Goal: Task Accomplishment & Management: Manage account settings

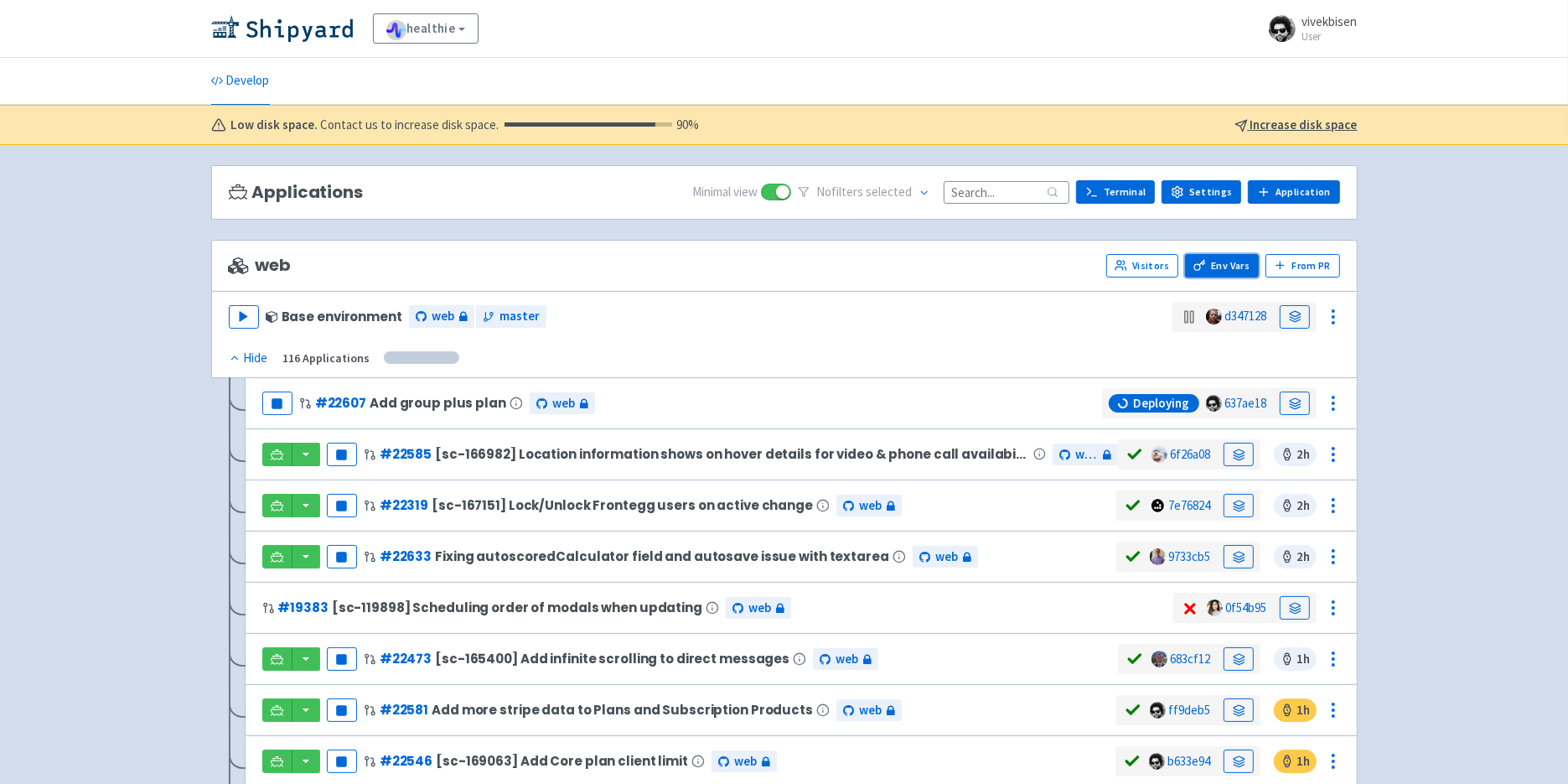
click at [1237, 266] on link "Env Vars" at bounding box center [1222, 265] width 74 height 23
click at [237, 357] on icon at bounding box center [235, 357] width 12 height 12
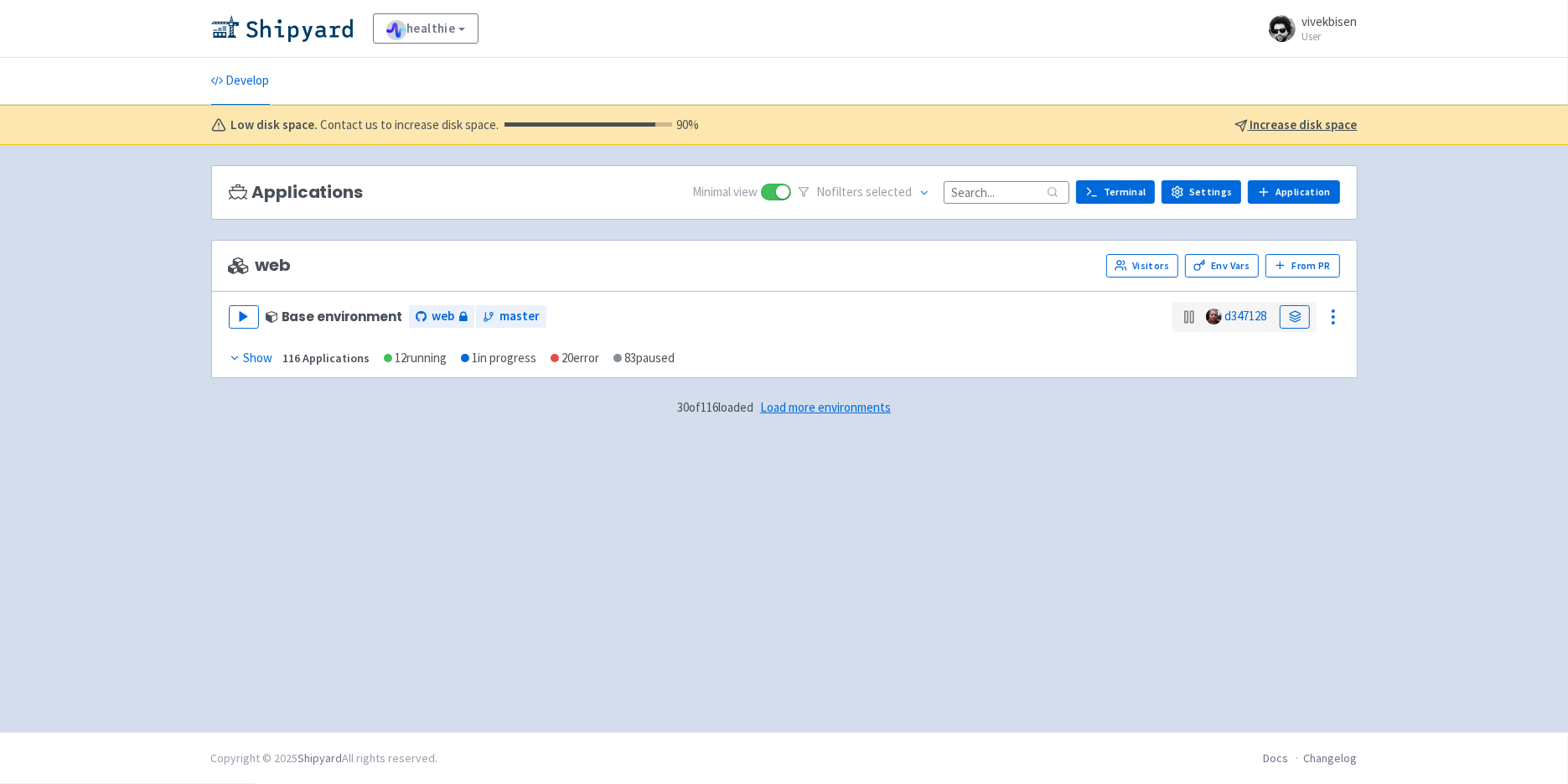
click at [1013, 191] on input at bounding box center [1007, 192] width 126 height 23
click at [886, 204] on span "No filter s selected" at bounding box center [867, 192] width 139 height 26
drag, startPoint x: 910, startPoint y: 190, endPoint x: 922, endPoint y: 192, distance: 12.2
click at [910, 191] on span "selected" at bounding box center [889, 191] width 46 height 16
click at [928, 193] on button at bounding box center [925, 192] width 26 height 26
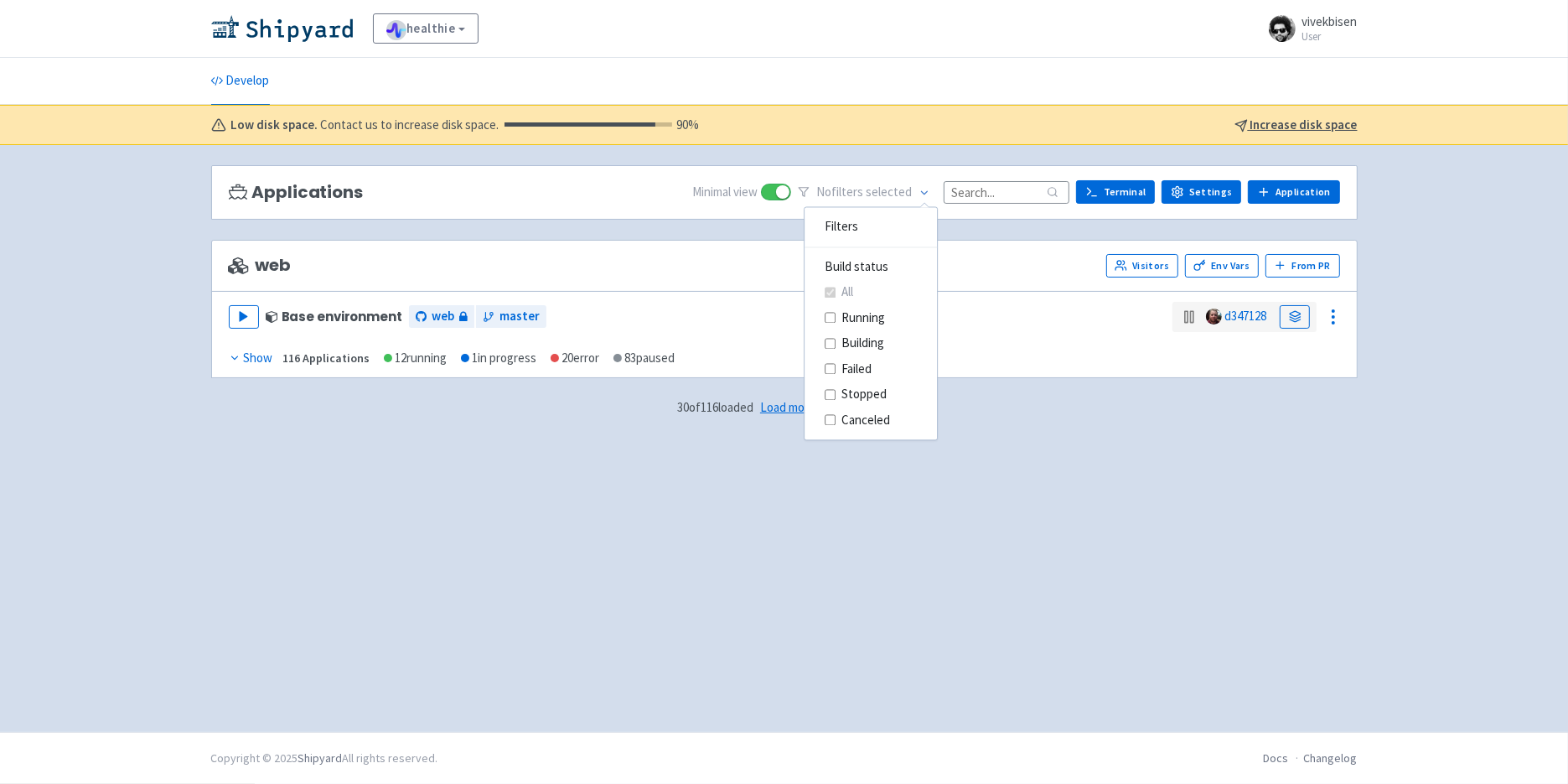
drag, startPoint x: 342, startPoint y: 357, endPoint x: 369, endPoint y: 358, distance: 27.0
click at [341, 357] on div "116 Applications" at bounding box center [327, 358] width 87 height 19
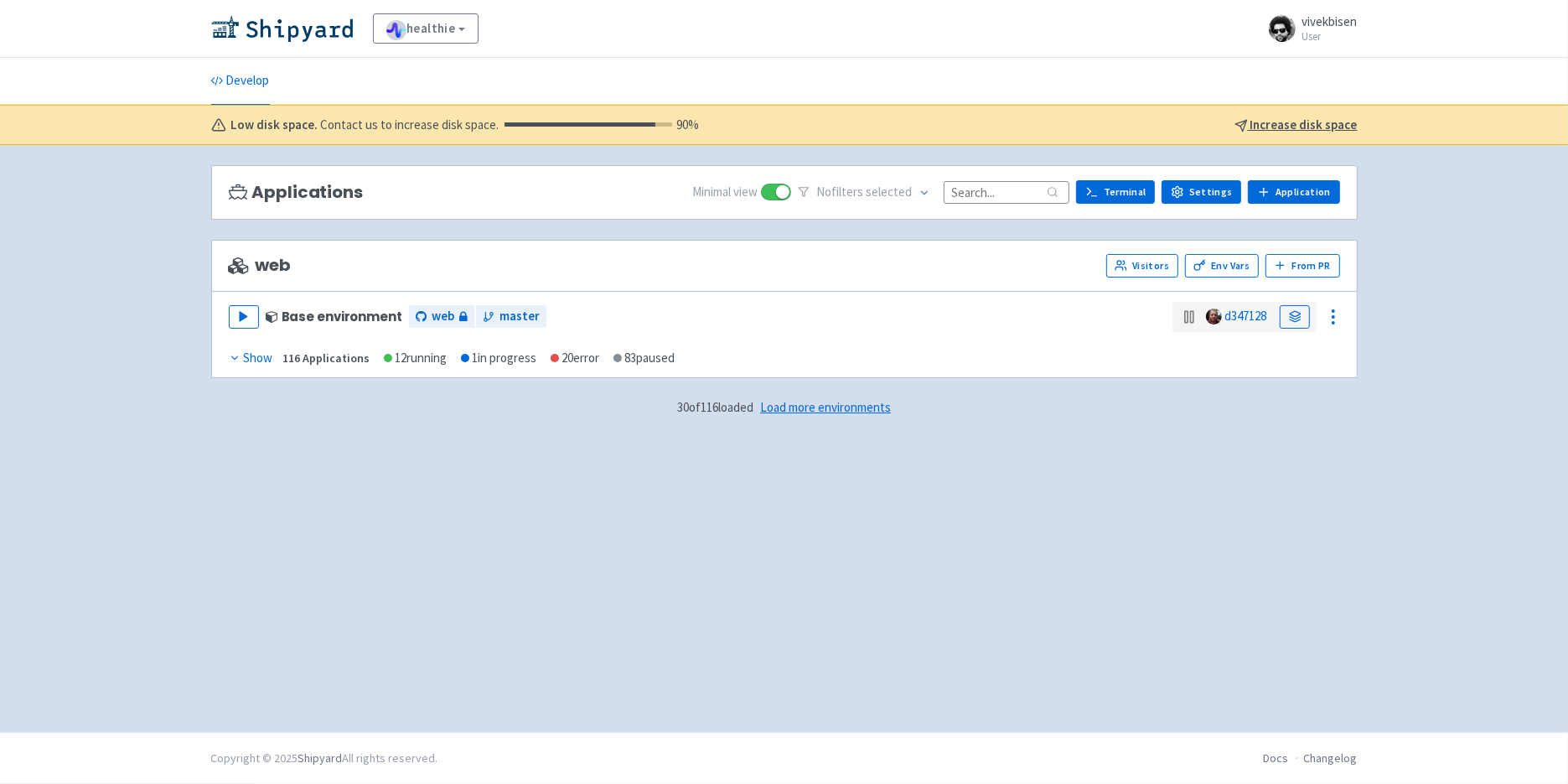
click at [258, 360] on div "Show" at bounding box center [251, 358] width 44 height 19
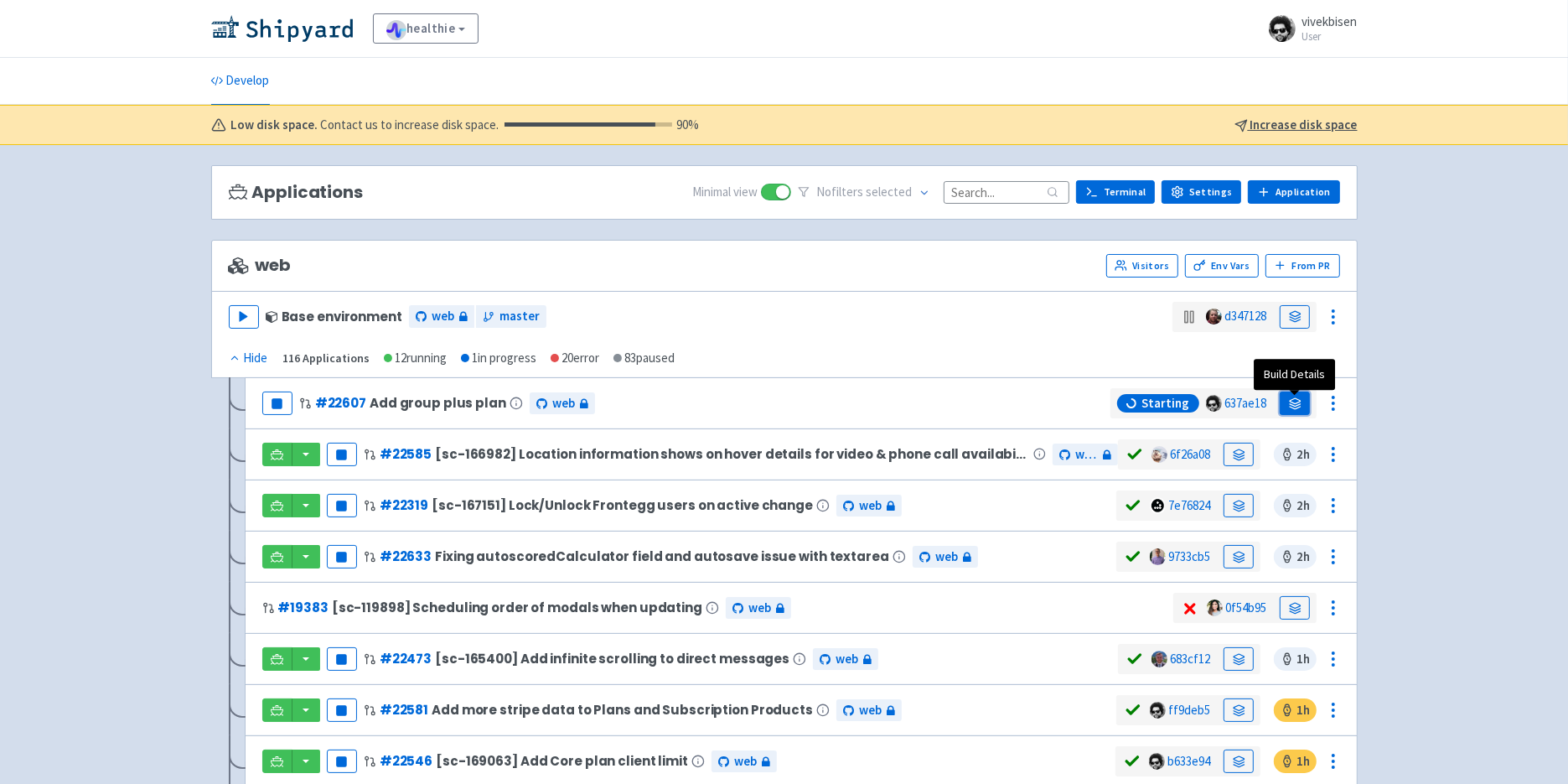
click at [1287, 408] on link at bounding box center [1295, 403] width 30 height 23
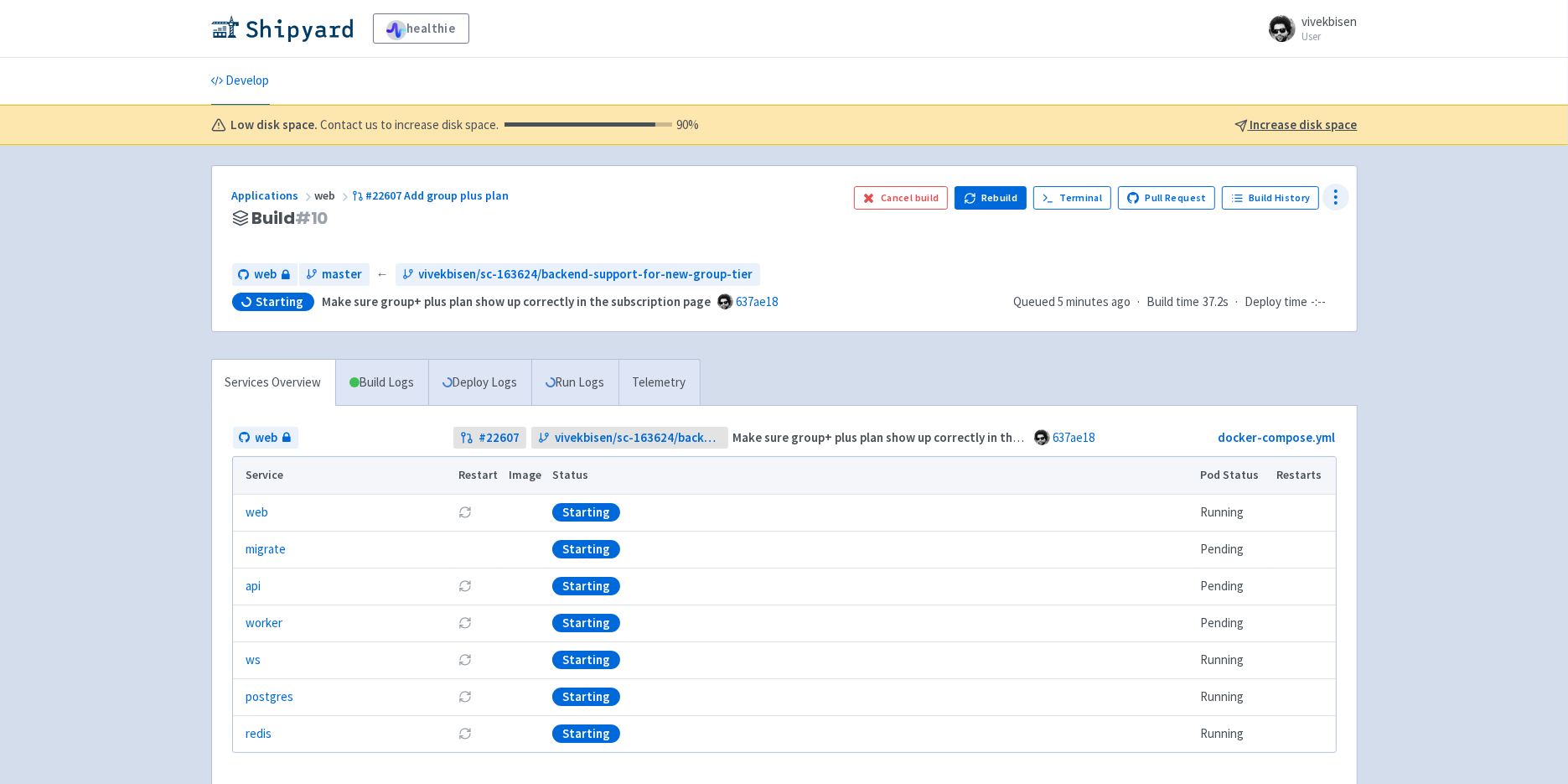
click at [1327, 196] on icon at bounding box center [1336, 197] width 20 height 20
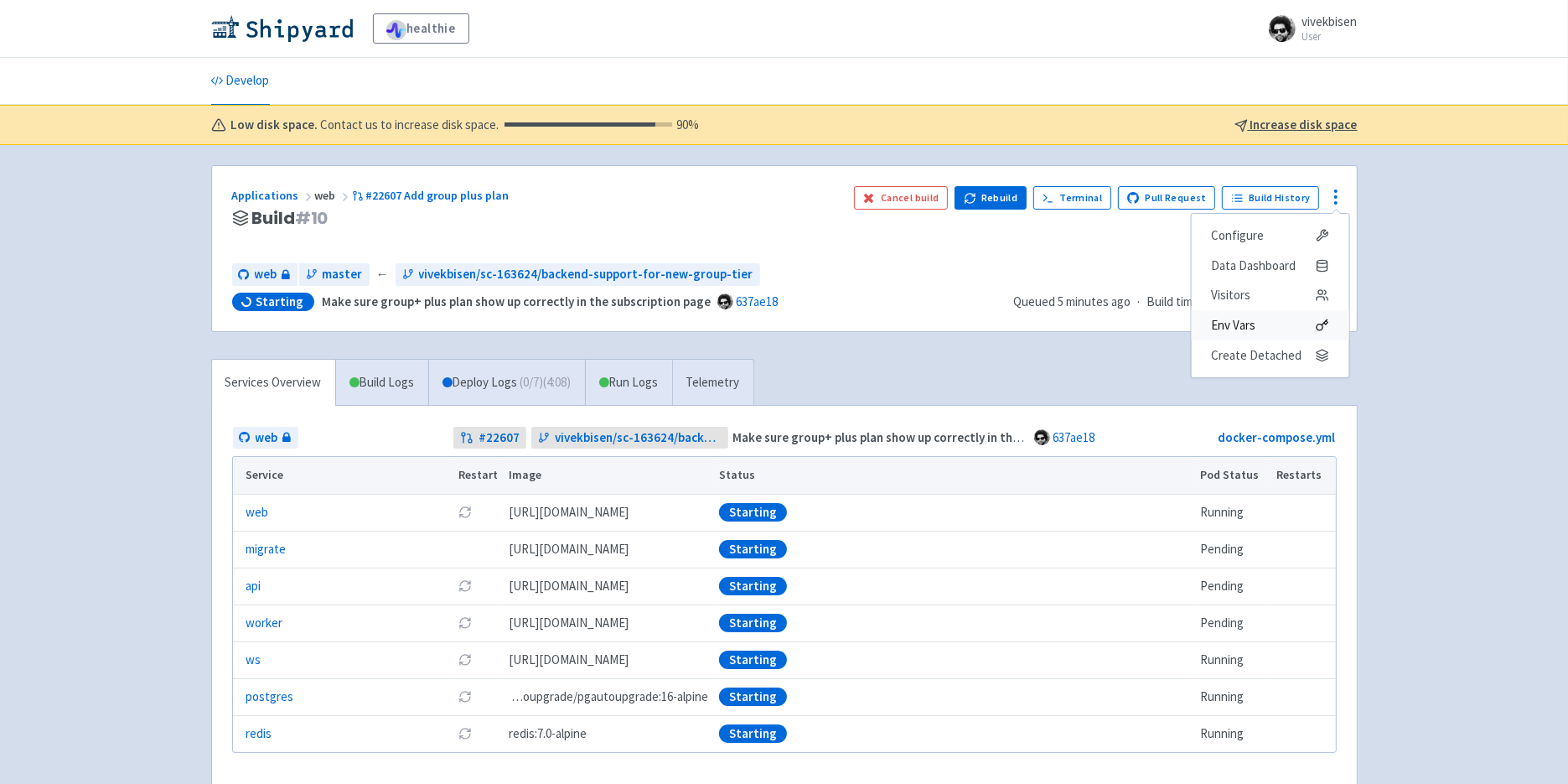
click at [1316, 318] on span "Env Vars" at bounding box center [1270, 324] width 117 height 23
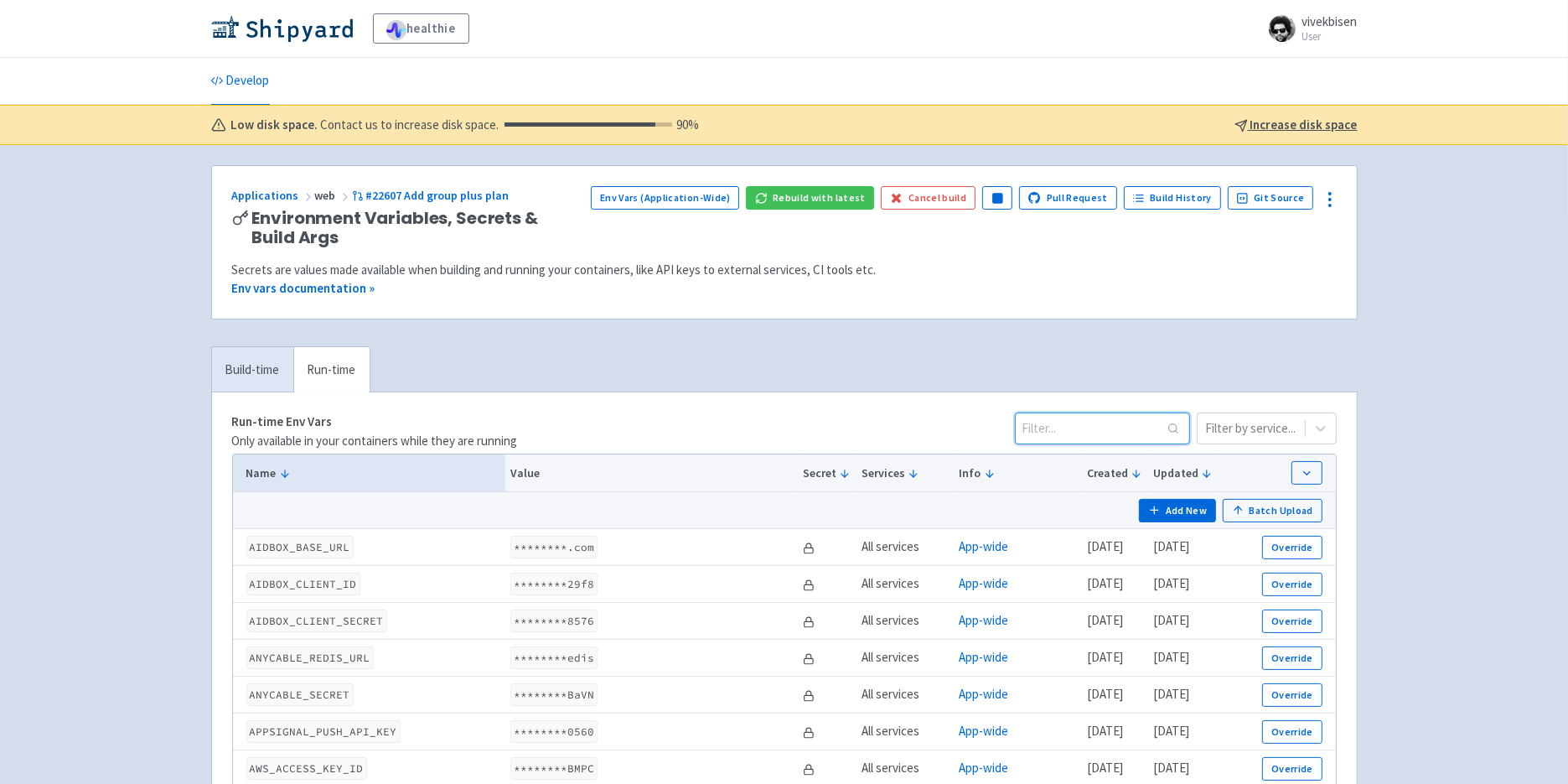
click at [1109, 440] on input at bounding box center [1103, 428] width 175 height 31
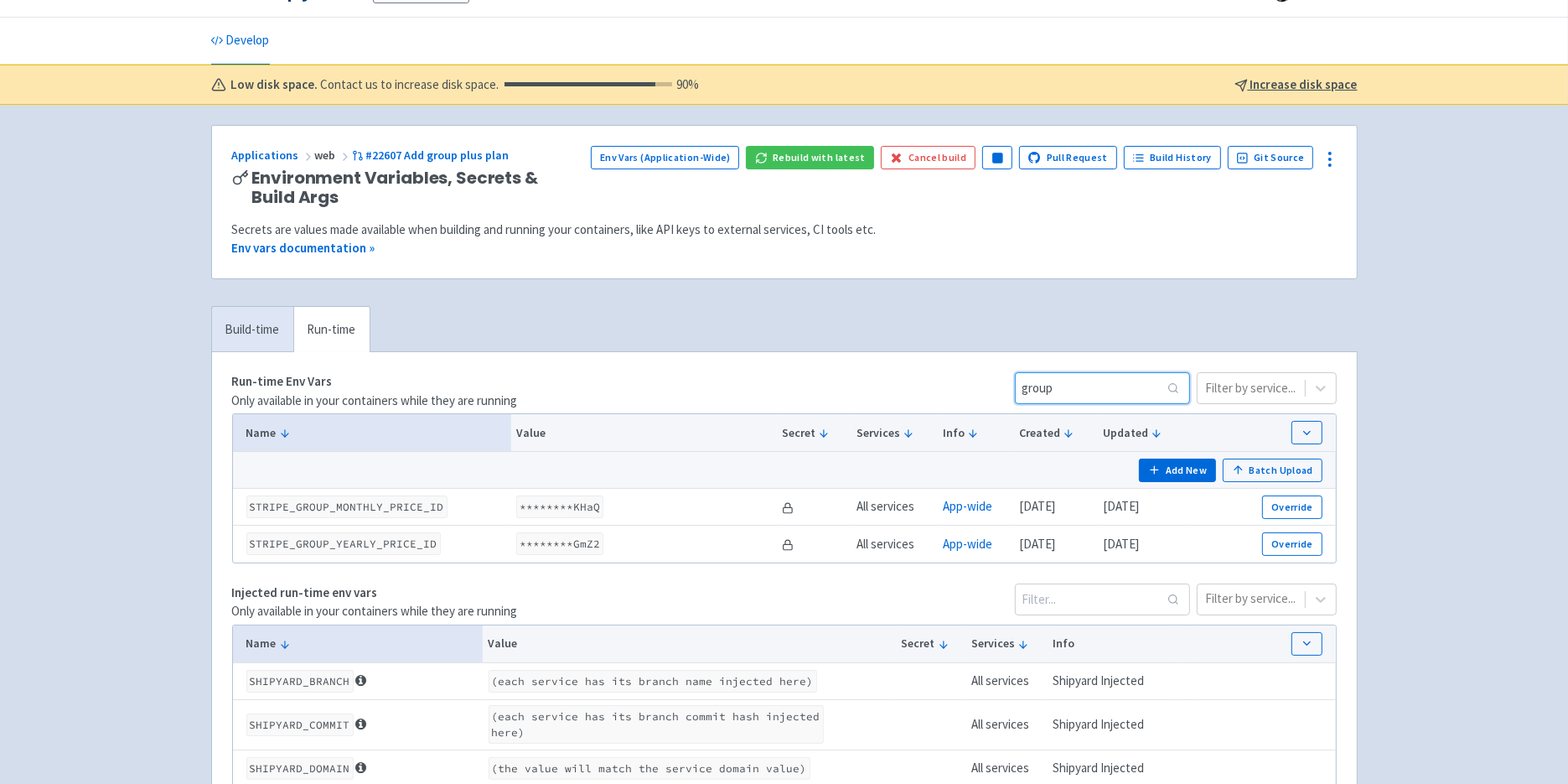
scroll to position [158, 0]
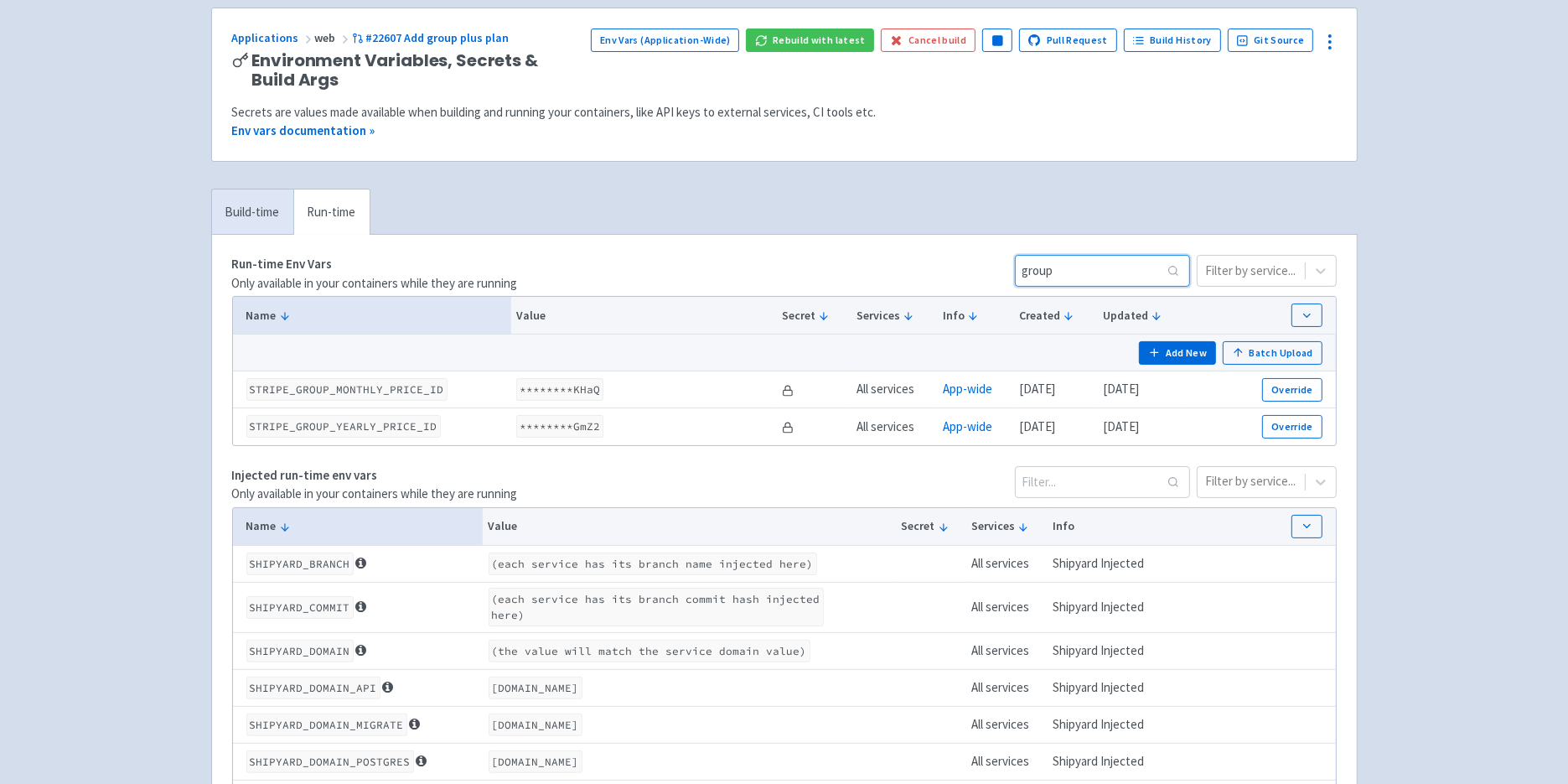
type input "group"
click at [1181, 353] on button "Add New" at bounding box center [1177, 352] width 78 height 23
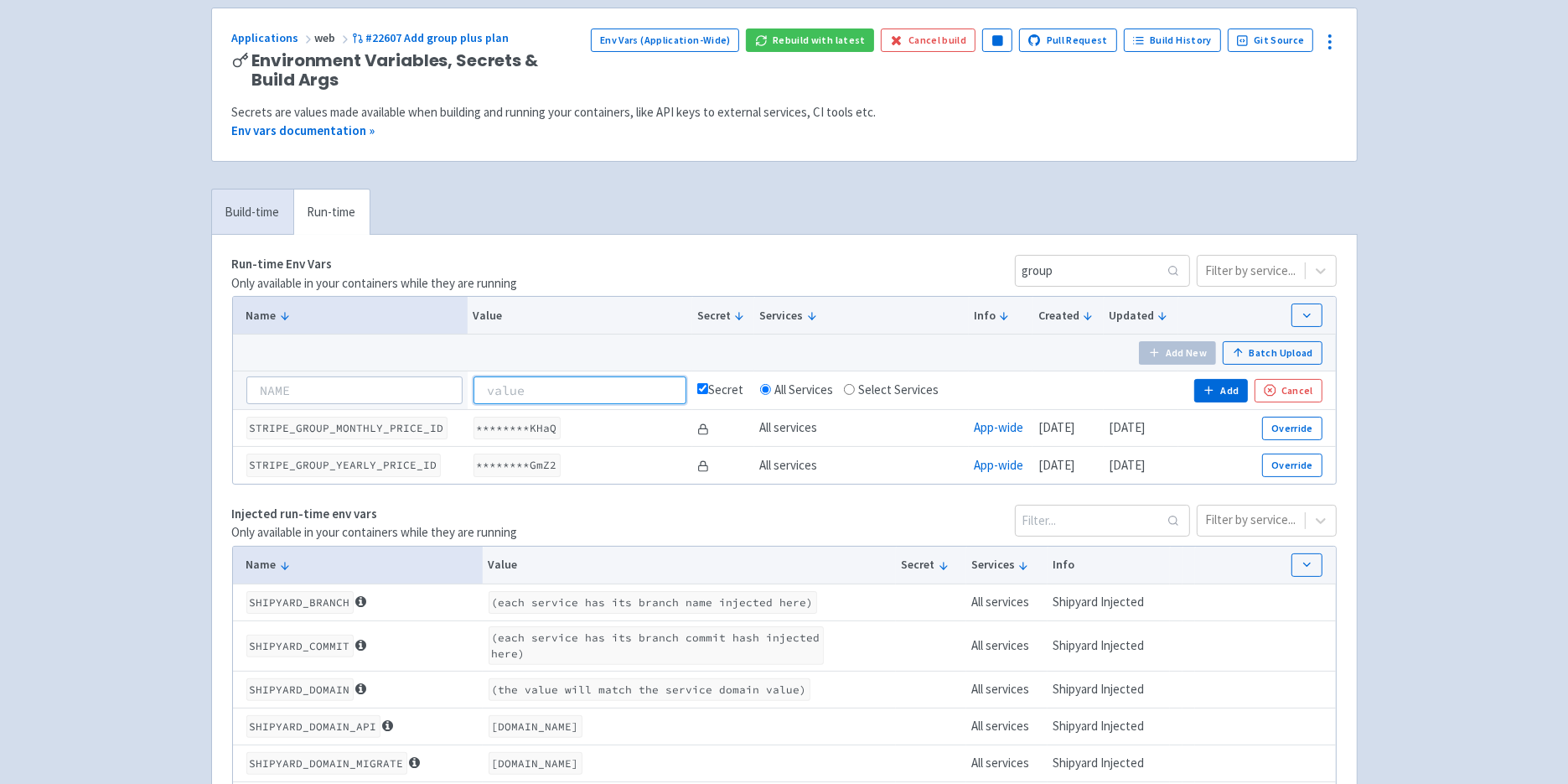
click at [610, 403] on input at bounding box center [580, 390] width 213 height 27
paste input "prod_PcL4K9y8cIKdni"
type input "prod_PcL4K9y8cIKdni"
click at [417, 397] on input at bounding box center [355, 390] width 216 height 27
paste input "STRIPE_GROUP_PRODUCT_ID"
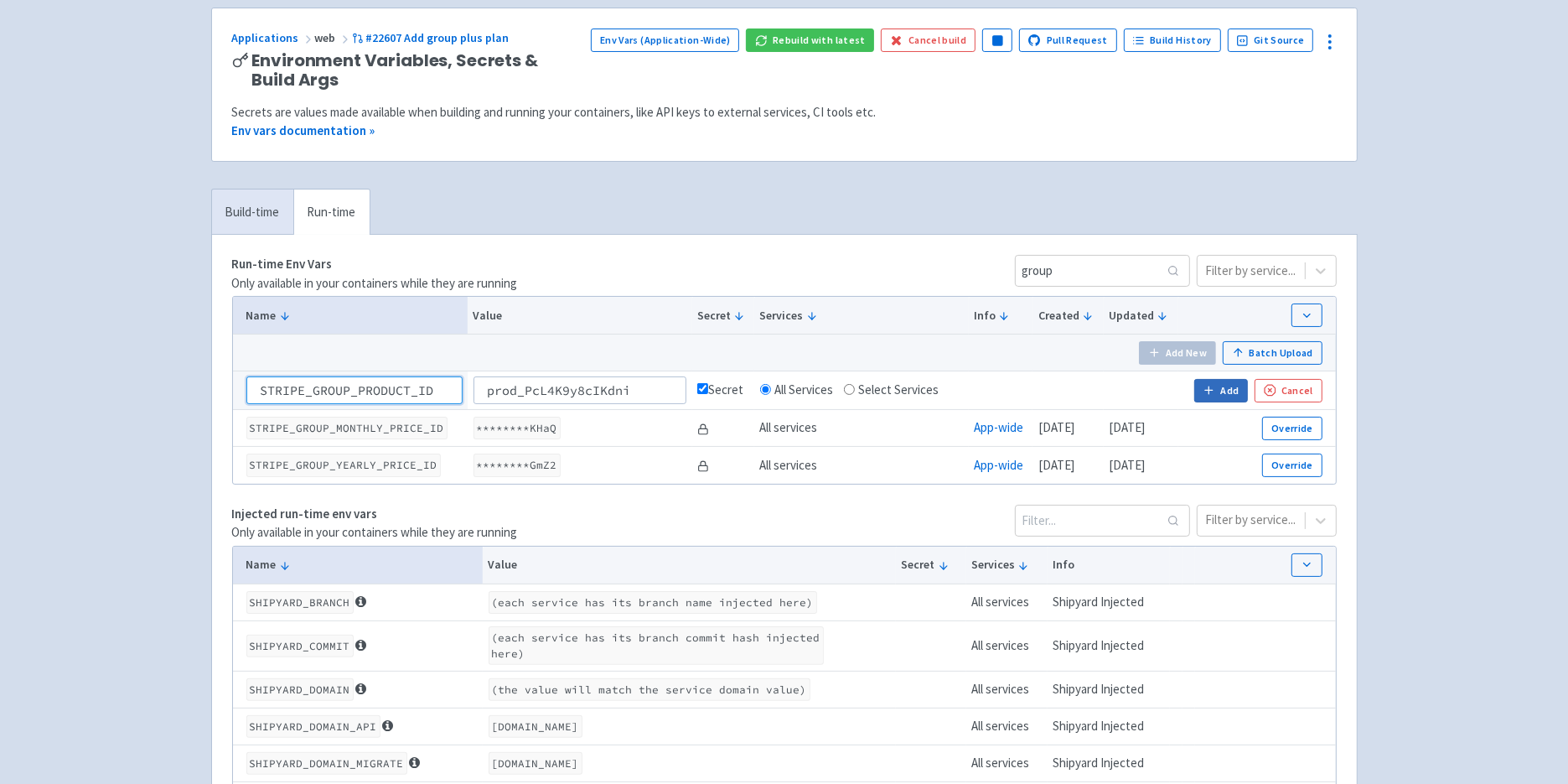
type input "STRIPE_GROUP_PRODUCT_ID"
click at [1232, 398] on button "Add" at bounding box center [1221, 390] width 54 height 23
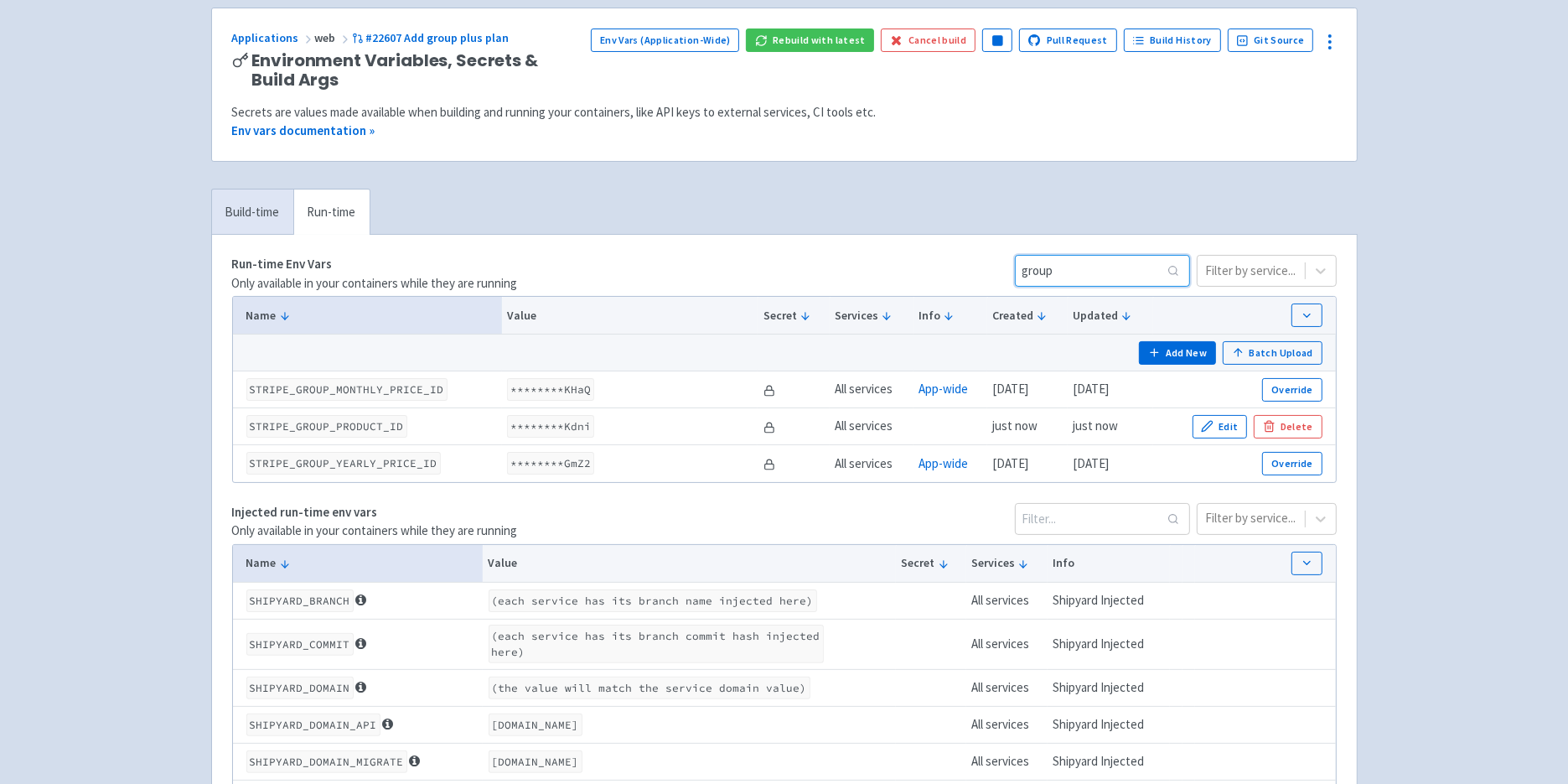
click at [1079, 273] on input "group" at bounding box center [1103, 271] width 175 height 31
click at [1262, 355] on button "Batch Upload" at bounding box center [1272, 352] width 100 height 23
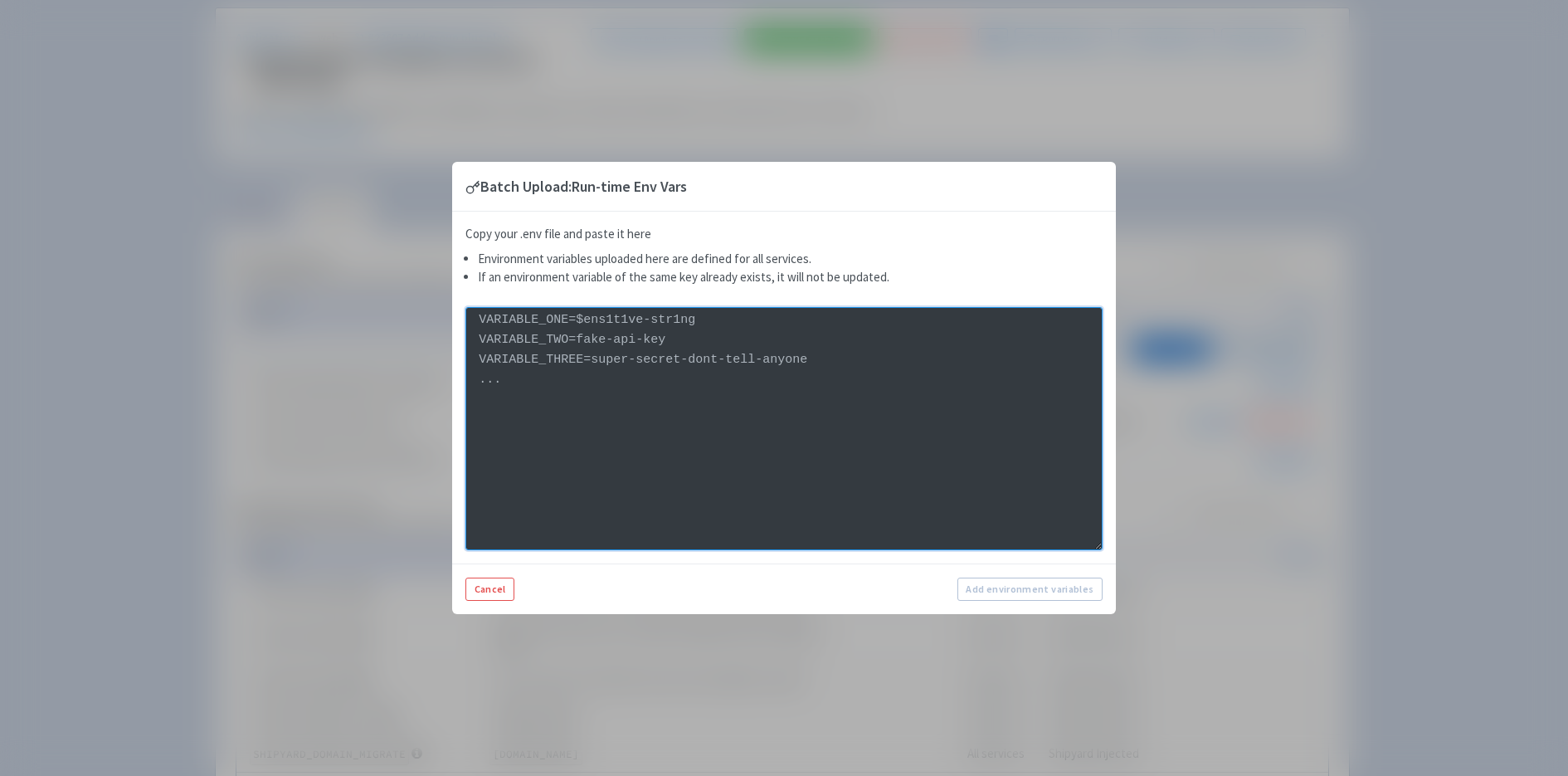
click at [861, 386] on textarea at bounding box center [784, 429] width 637 height 243
paste textarea "STRIPE_GROUP_PLUS_YEARLY_PRICE_ID"] %> group_plus_monthly_id: <%= ENV["STRIPE_G…"
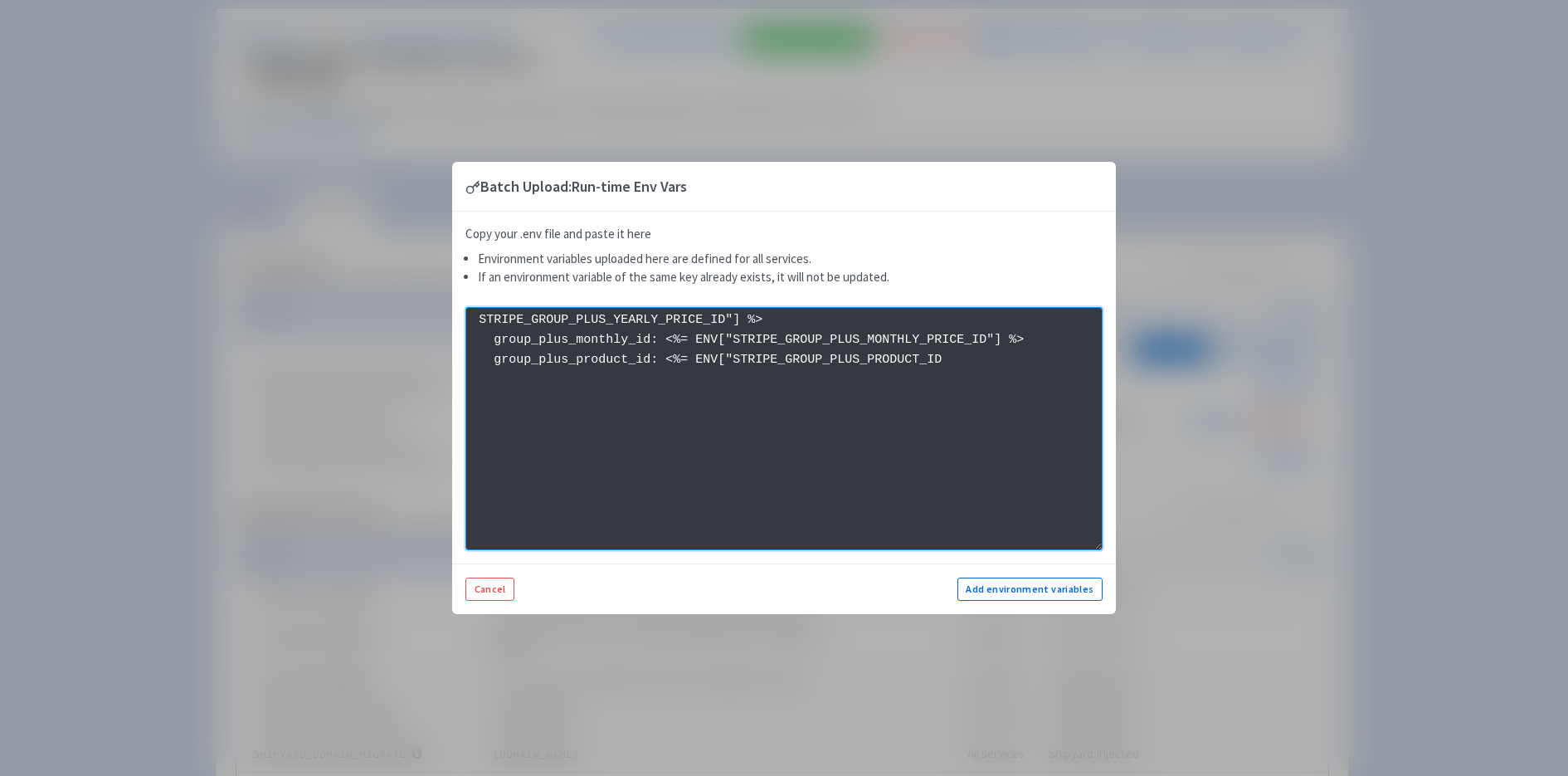
click at [860, 328] on textarea "STRIPE_GROUP_PLUS_YEARLY_PRICE_ID"] %> group_plus_monthly_id: <%= ENV["STRIPE_G…" at bounding box center [784, 429] width 637 height 243
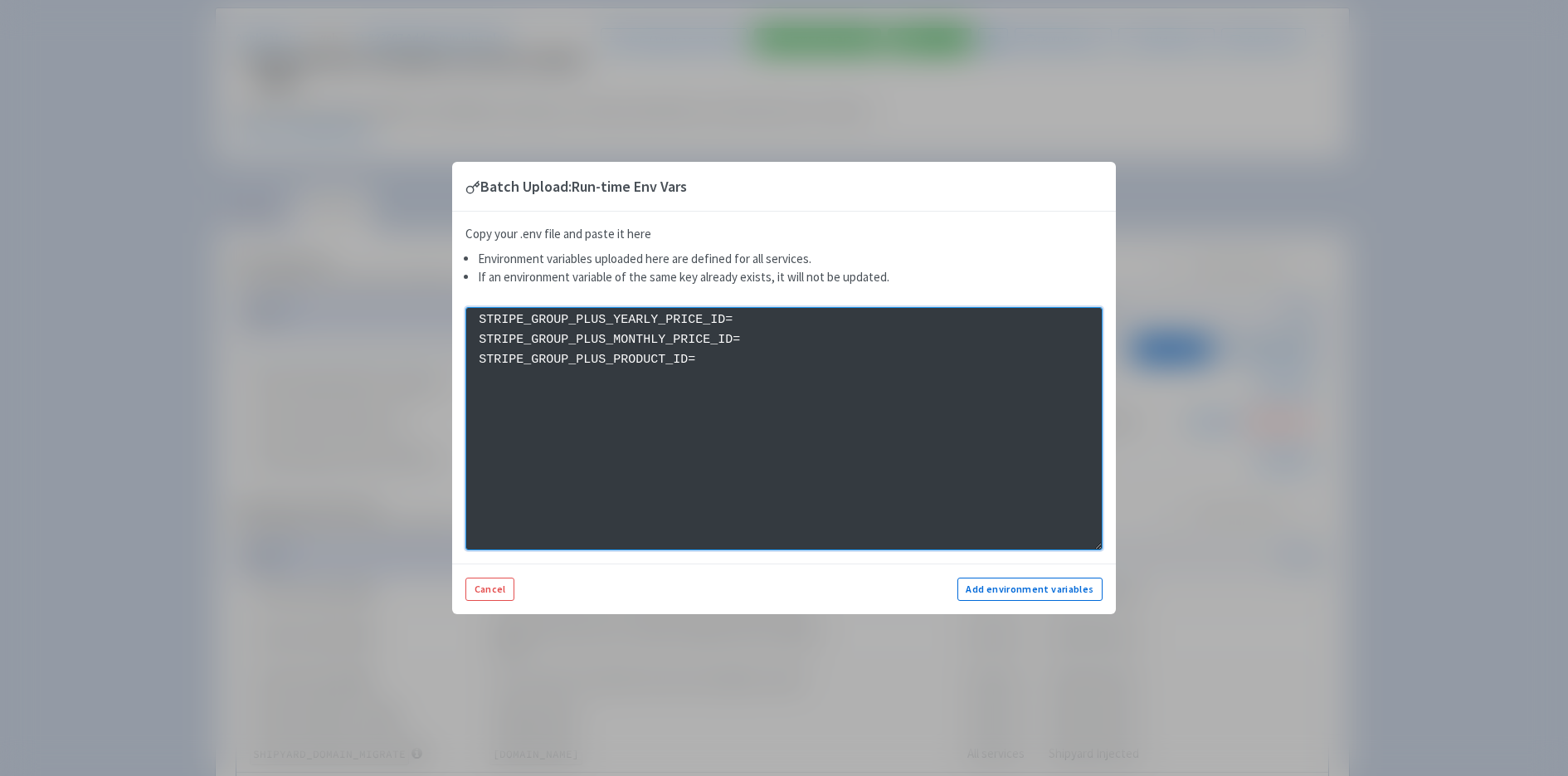
click at [1013, 396] on textarea "STRIPE_GROUP_PLUS_YEARLY_PRICE_ID= STRIPE_GROUP_PLUS_MONTHLY_PRICE_ID= STRIPE_G…" at bounding box center [784, 429] width 637 height 243
paste textarea "STRIPE_JUST_GROUP_PLUS_CONFIG_ID"
paste textarea "bpc_1SG3ezHic59o0fEwSnFATNoS"
click at [588, 367] on textarea "STRIPE_GROUP_PLUS_YEARLY_PRICE_ID= STRIPE_GROUP_PLUS_MONTHLY_PRICE_ID= STRIPE_G…" at bounding box center [784, 429] width 637 height 243
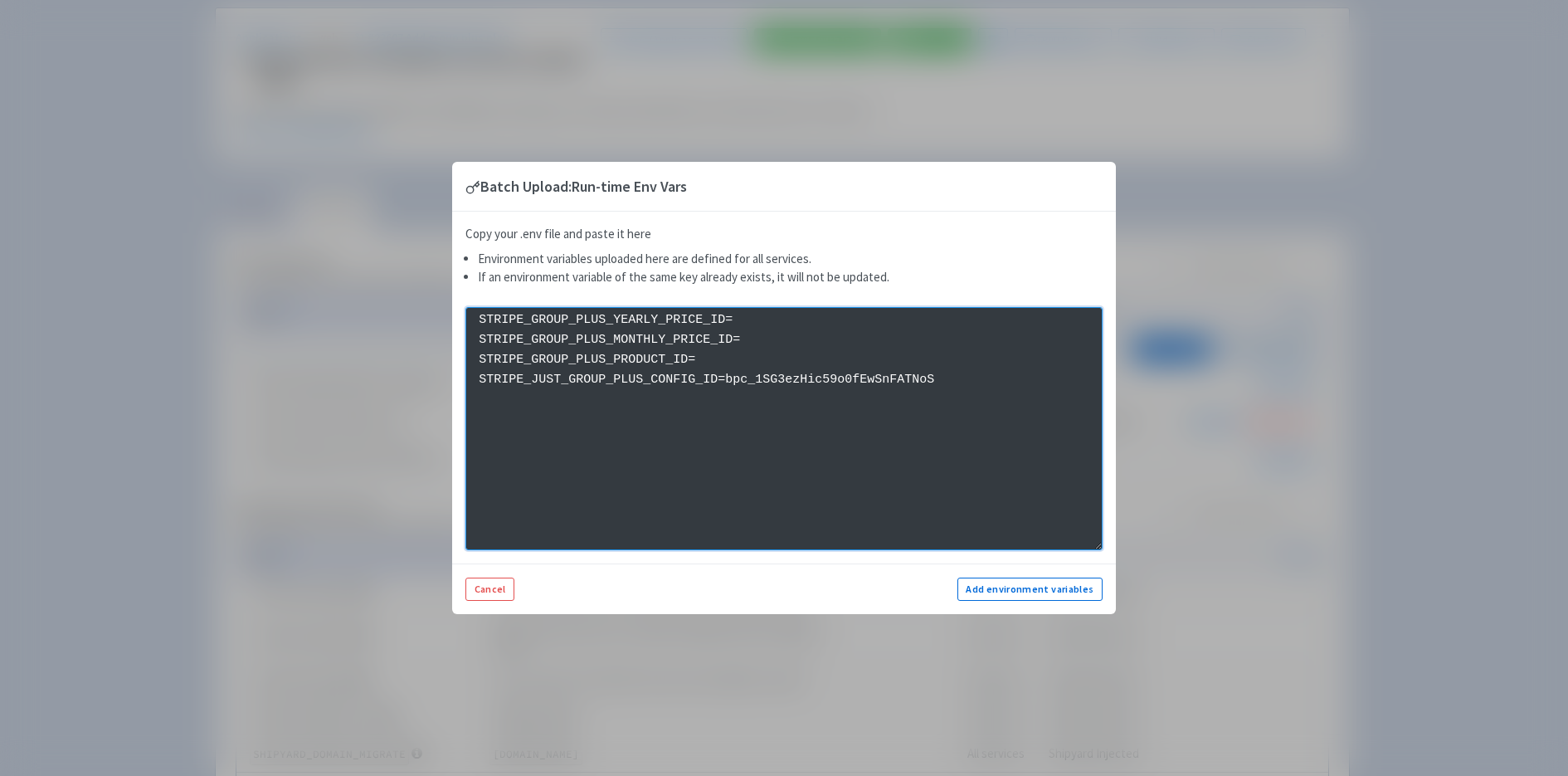
click at [825, 362] on textarea "STRIPE_GROUP_PLUS_YEARLY_PRICE_ID= STRIPE_GROUP_PLUS_MONTHLY_PRICE_ID= STRIPE_G…" at bounding box center [784, 429] width 637 height 243
paste textarea "prod_TCiCpwN2von2JN"
click at [790, 336] on textarea "STRIPE_GROUP_PLUS_YEARLY_PRICE_ID= STRIPE_GROUP_PLUS_MONTHLY_PRICE_ID= STRIPE_G…" at bounding box center [784, 429] width 637 height 243
paste textarea "group-plus-plan-monthly-test"
click at [867, 322] on textarea "STRIPE_GROUP_PLUS_YEARLY_PRICE_ID= STRIPE_GROUP_PLUS_MONTHLY_PRICE_ID=group-plu…" at bounding box center [784, 429] width 637 height 243
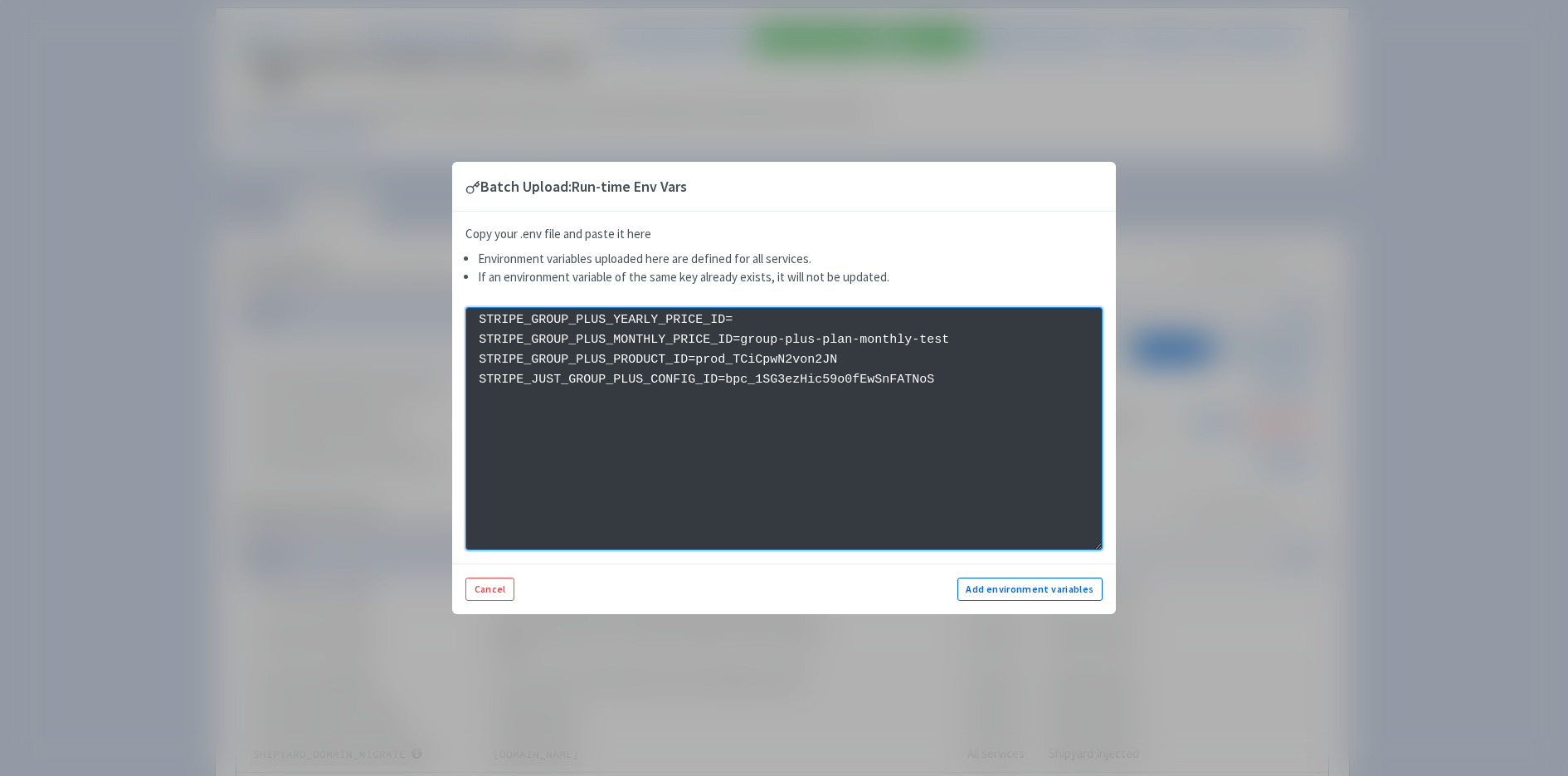
paste textarea "group-plus-plan-yearly-test"
type textarea "STRIPE_GROUP_PLUS_YEARLY_PRICE_ID=group-plus-plan-yearly-test STRIPE_GROUP_PLUS…"
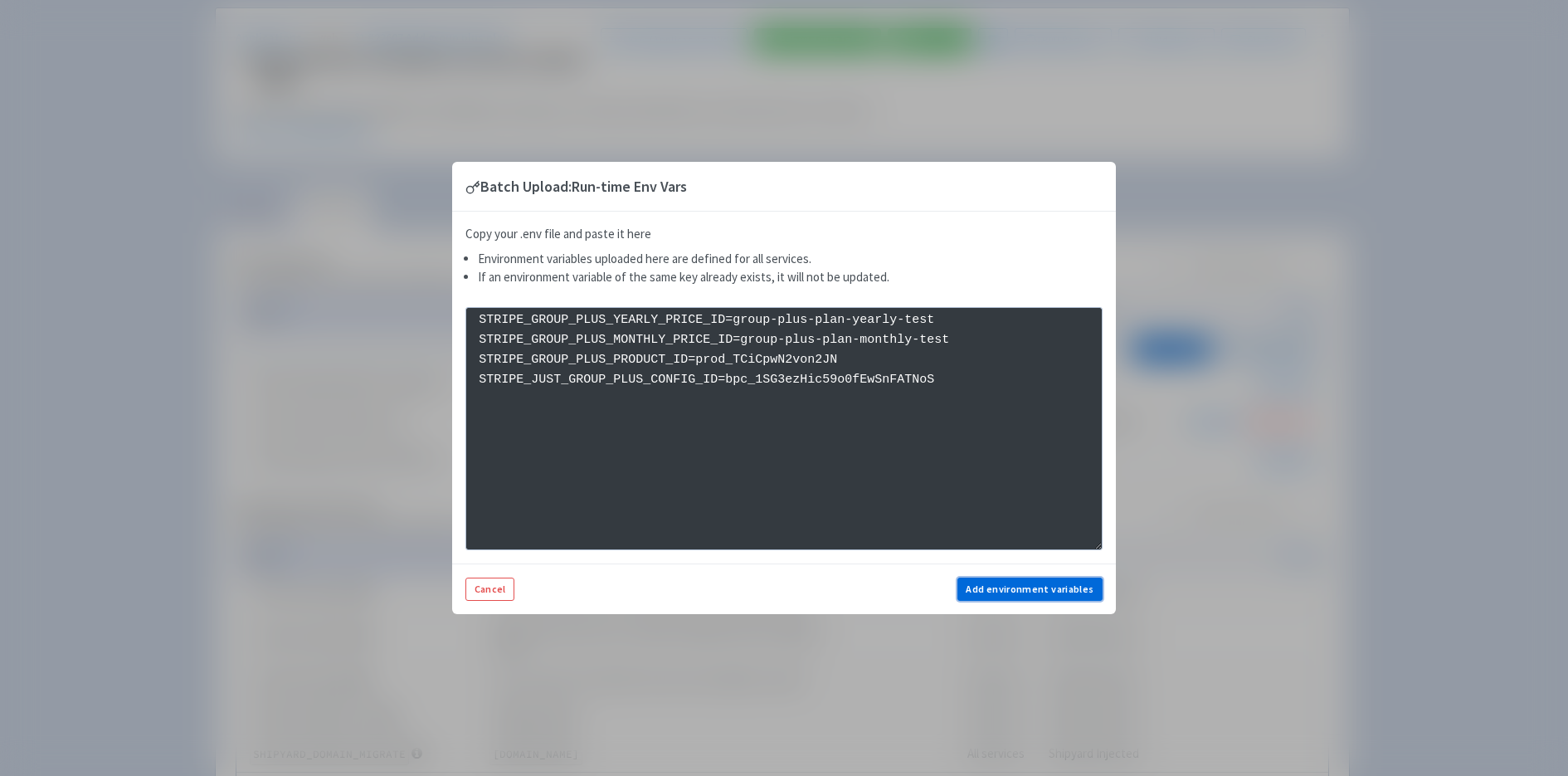
click at [1003, 582] on button "Add environment variables" at bounding box center [1029, 589] width 145 height 23
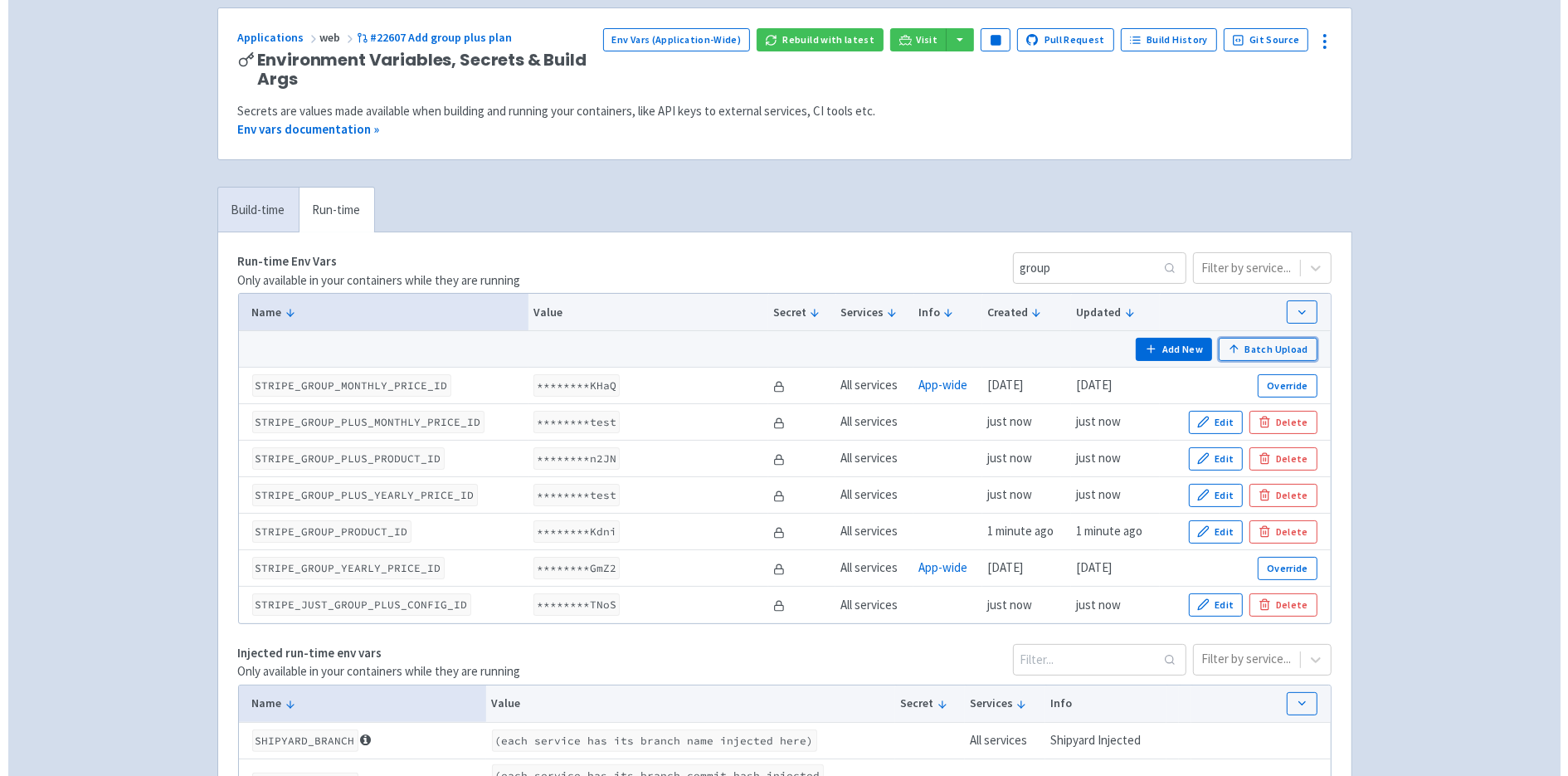
scroll to position [83, 0]
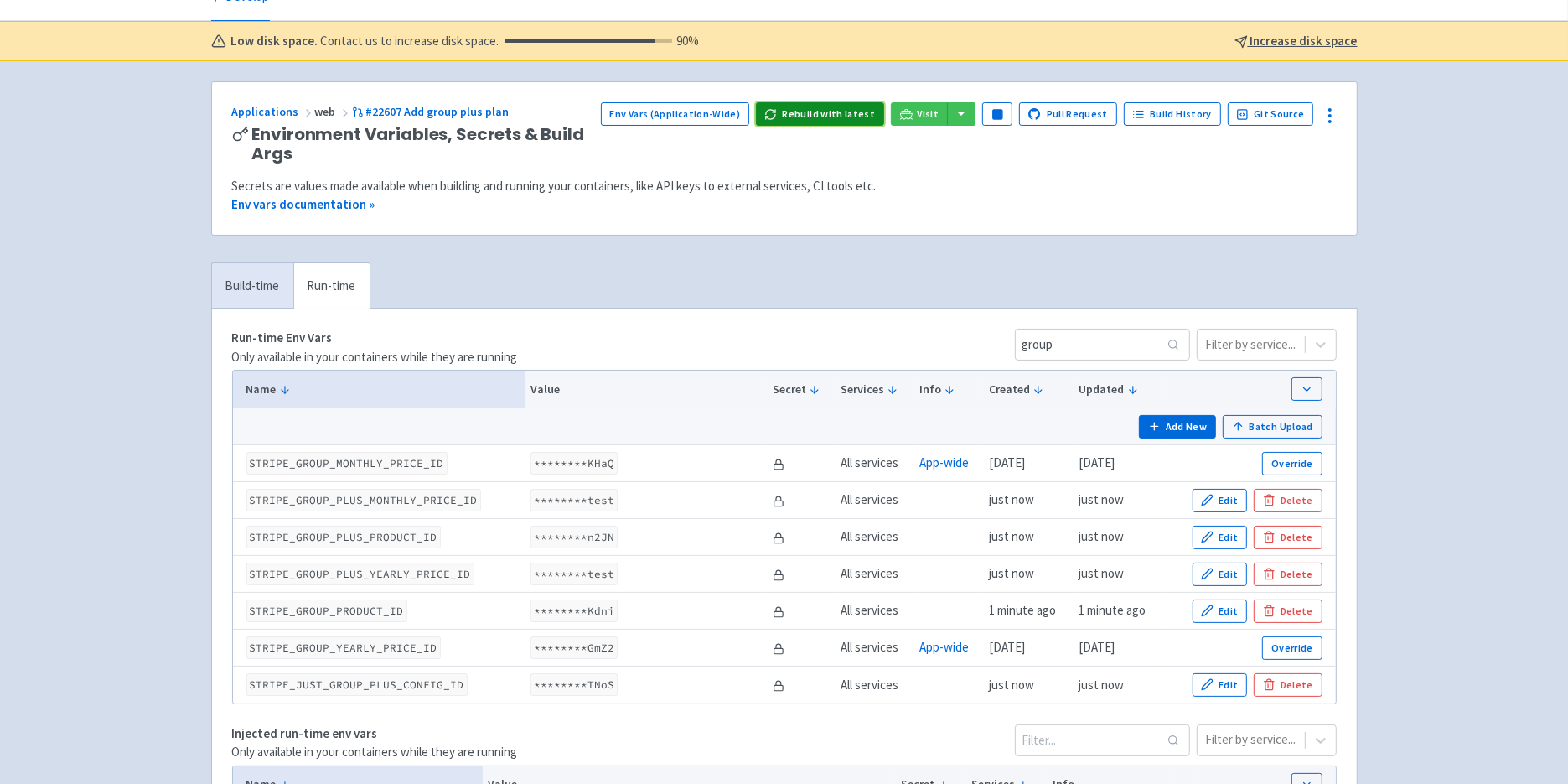
click at [817, 106] on button "Rebuild with latest" at bounding box center [820, 114] width 128 height 23
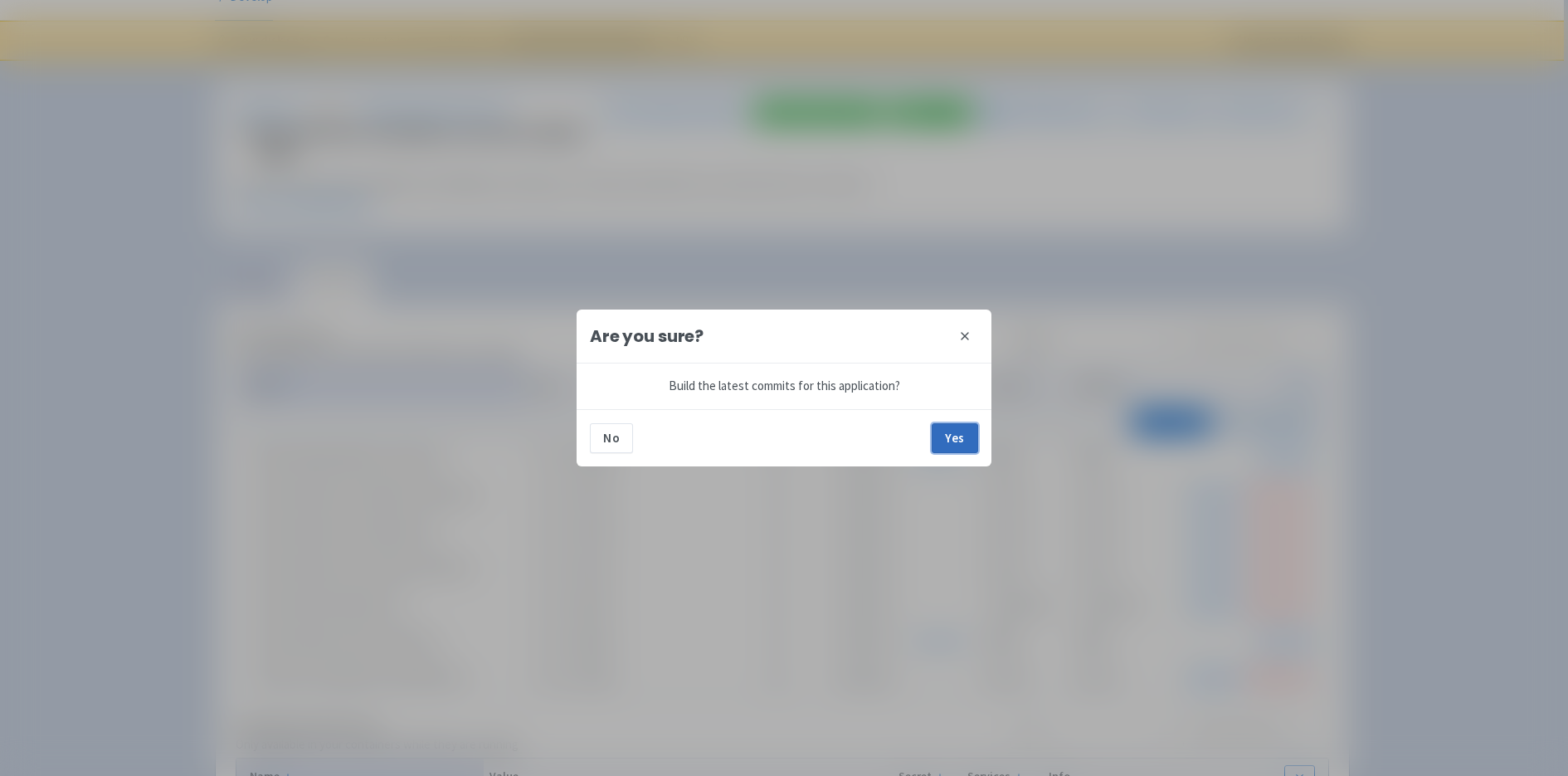
click at [958, 423] on button "Yes" at bounding box center [955, 438] width 47 height 30
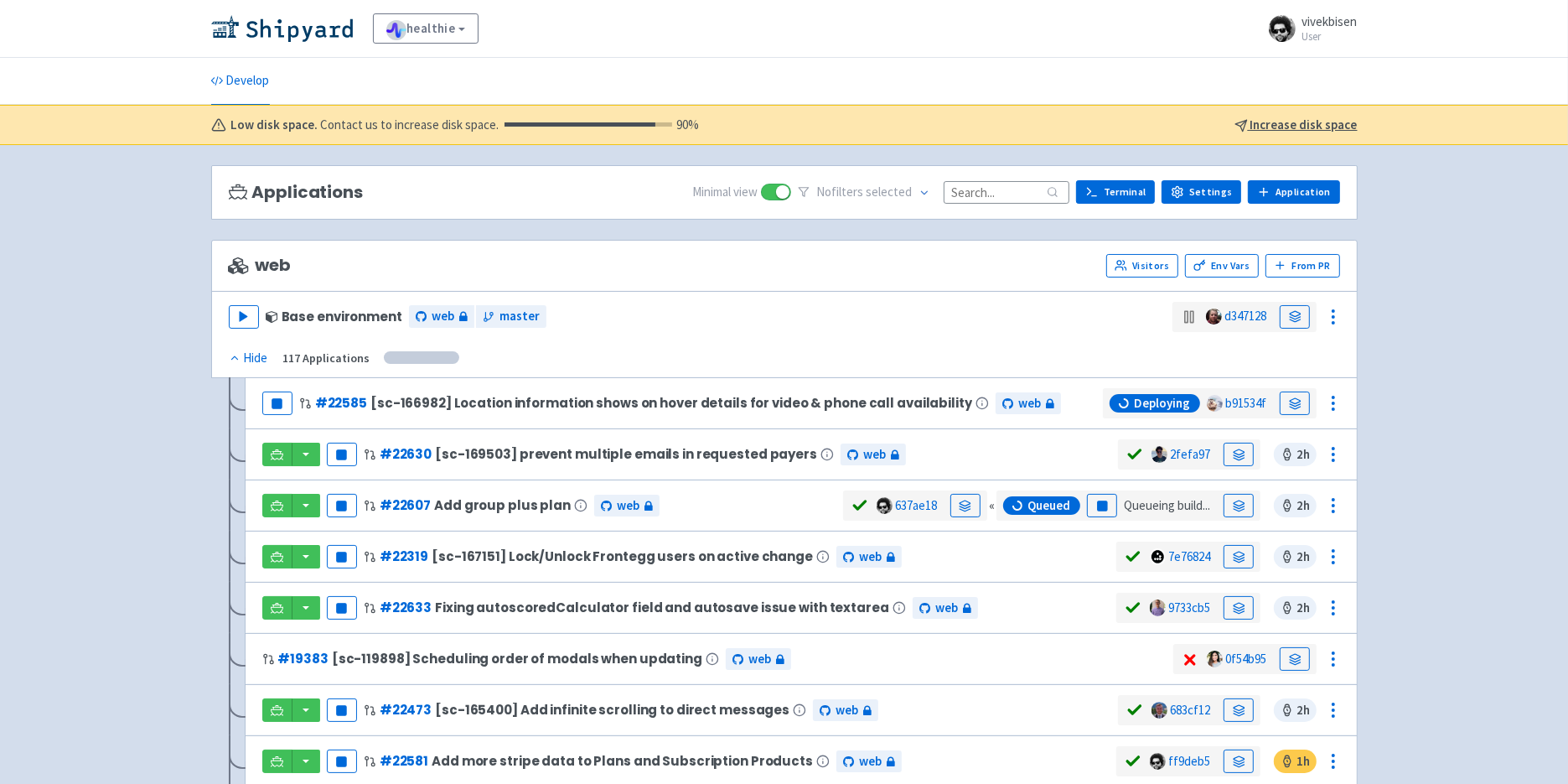
click at [1475, 277] on div "healthie View Organizations vivekbisen User Profile Sign out Develop Low disk s…" at bounding box center [784, 576] width 1568 height 1153
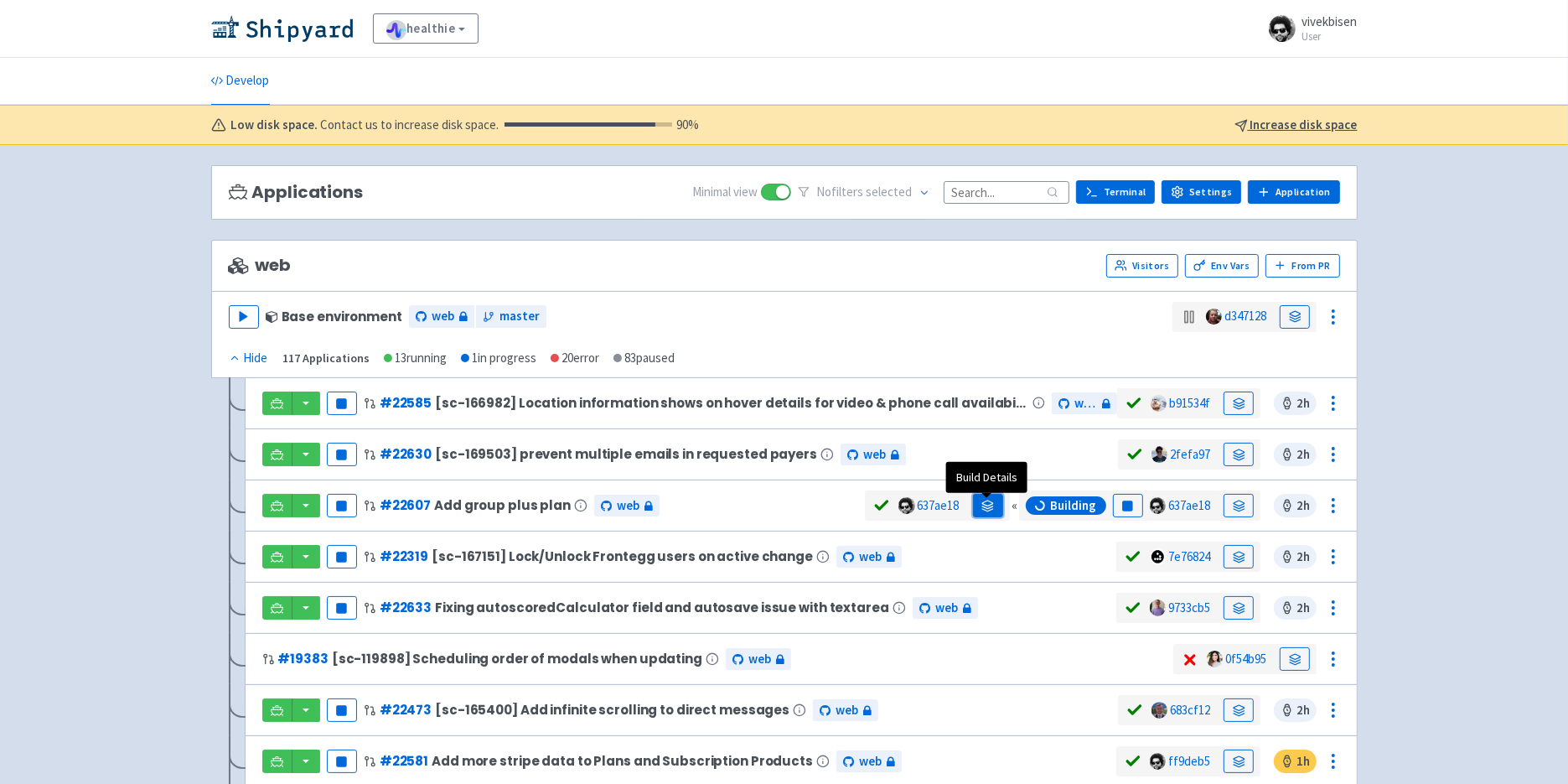
click at [983, 517] on link at bounding box center [988, 505] width 30 height 23
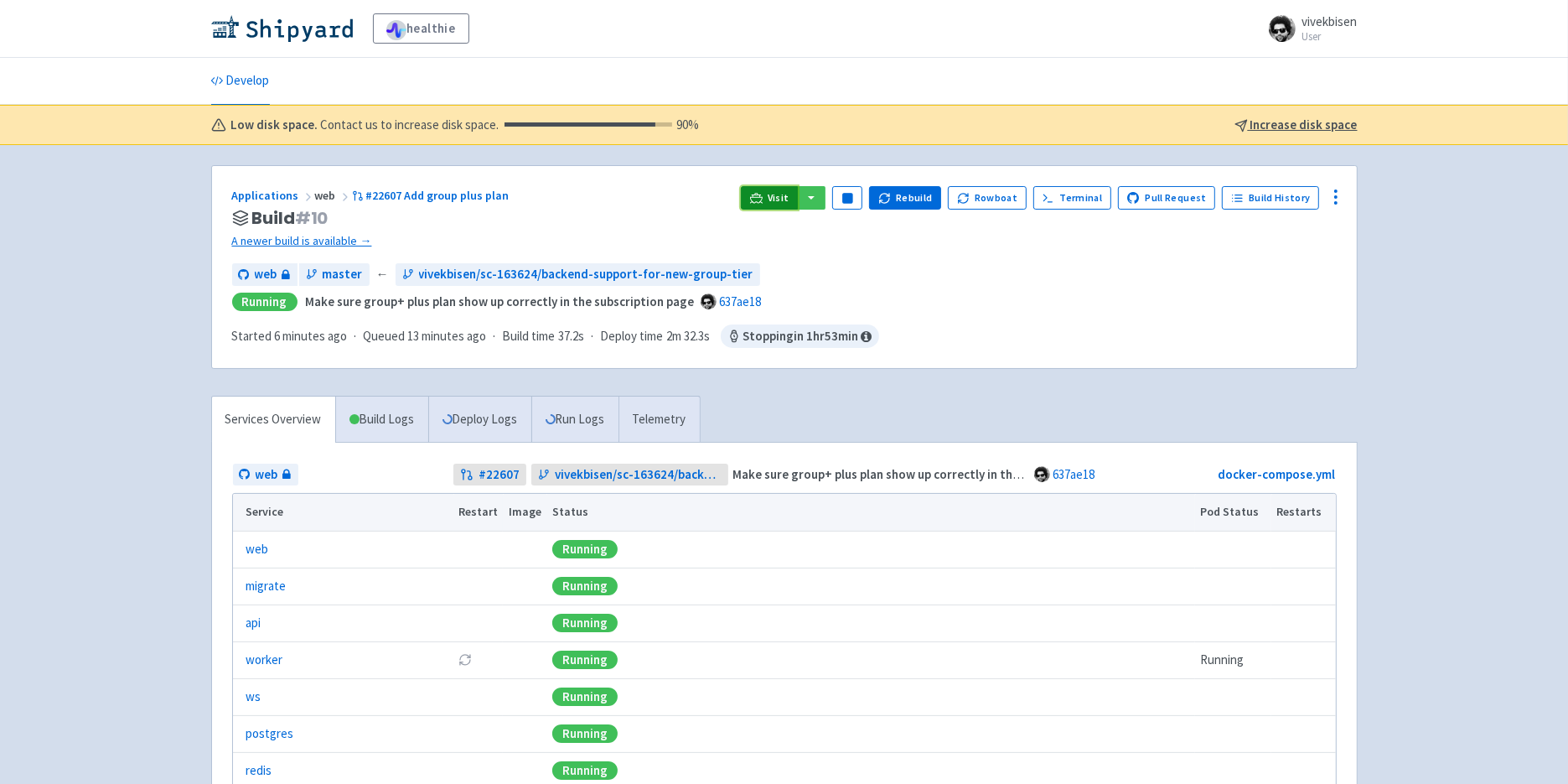
click at [773, 195] on link "Visit" at bounding box center [769, 197] width 57 height 23
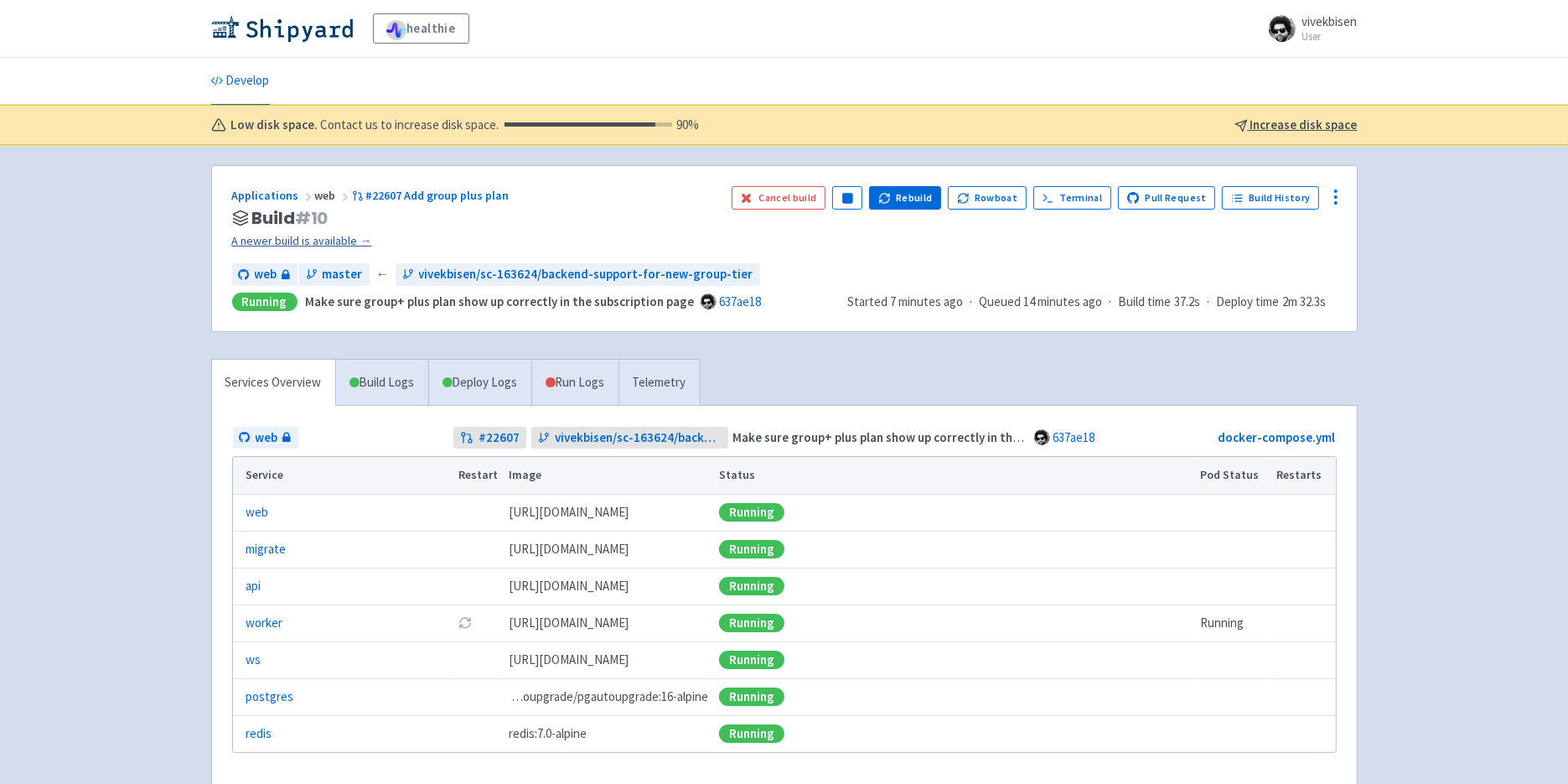
click at [328, 249] on link "A newer build is available →" at bounding box center [475, 241] width 486 height 19
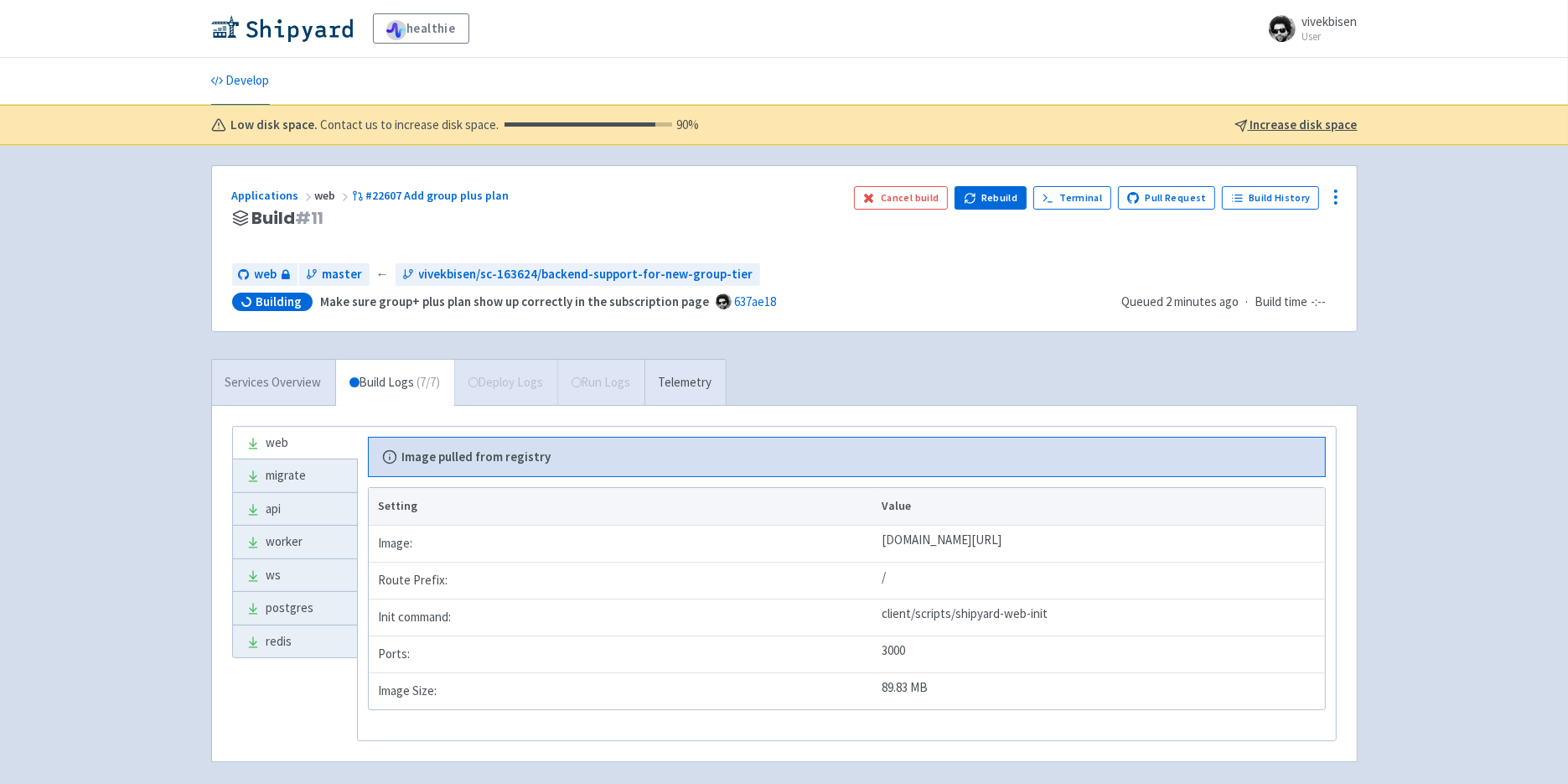
click at [298, 381] on link "Services Overview" at bounding box center [273, 382] width 123 height 46
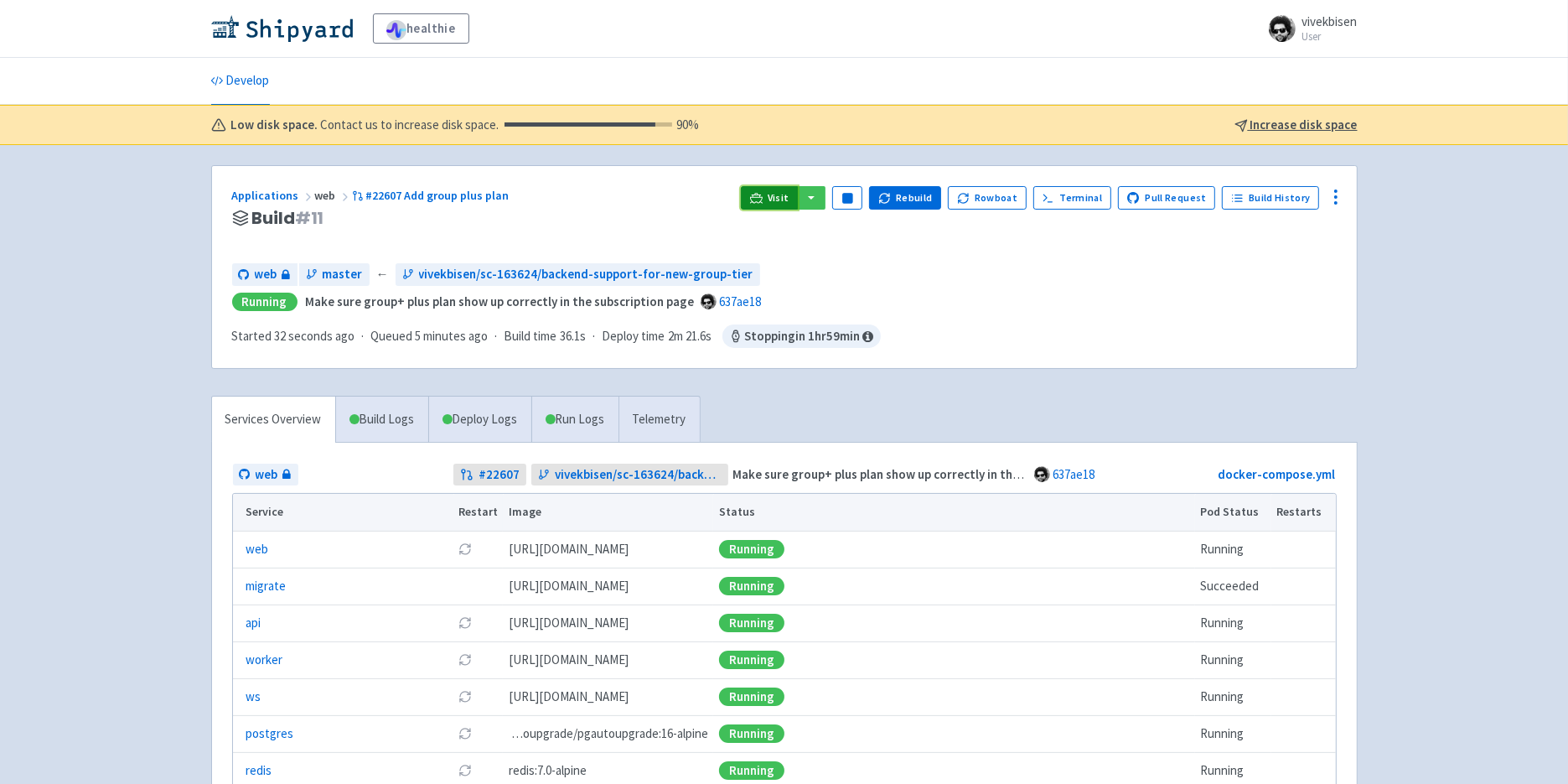
click at [783, 204] on span "Visit" at bounding box center [778, 198] width 22 height 14
